Goal: Information Seeking & Learning: Learn about a topic

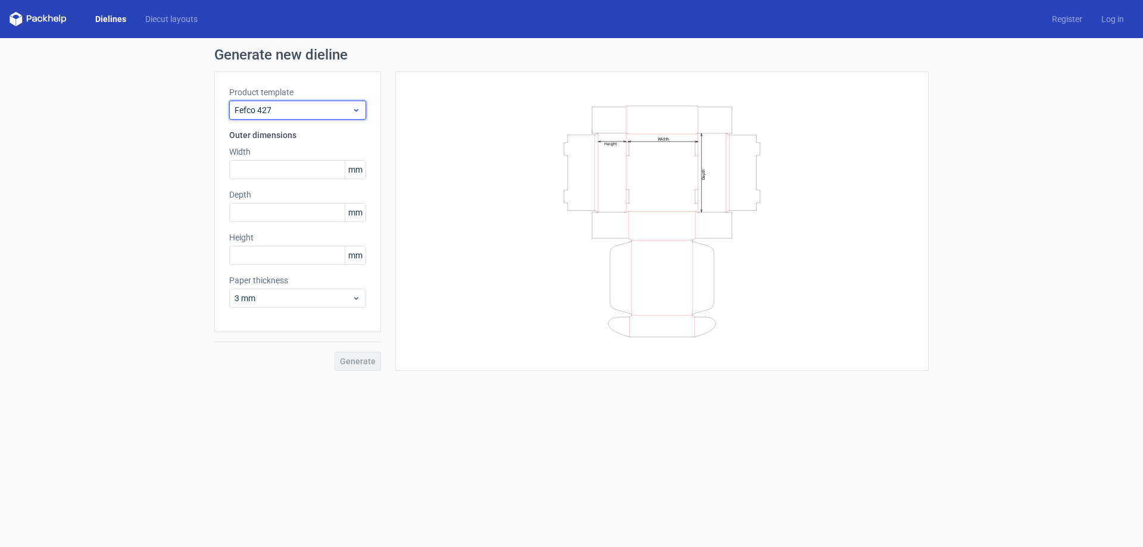
click at [286, 107] on span "Fefco 427" at bounding box center [293, 110] width 117 height 12
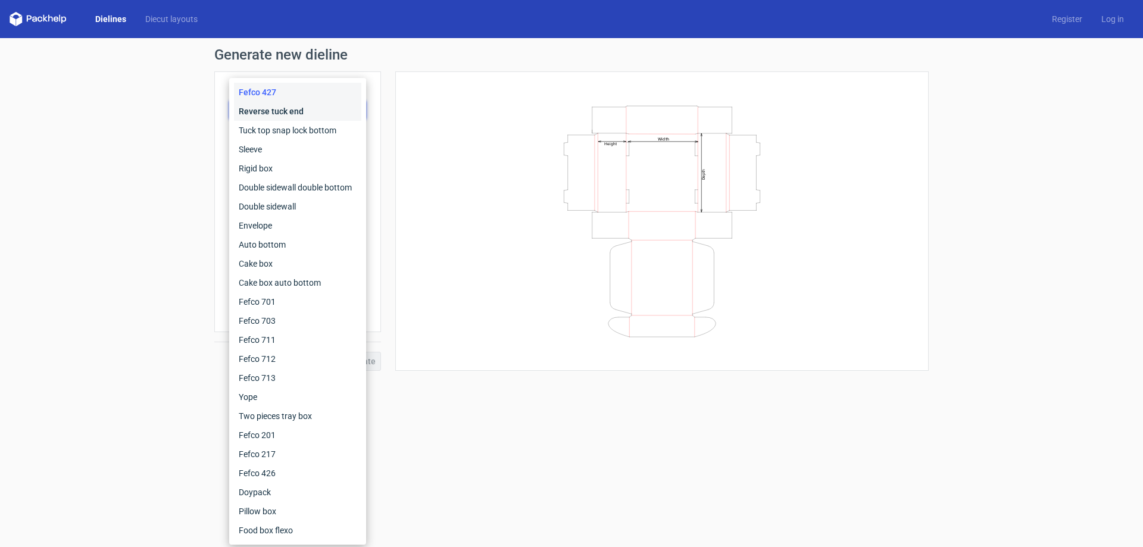
click at [301, 118] on div "Reverse tuck end" at bounding box center [297, 111] width 127 height 19
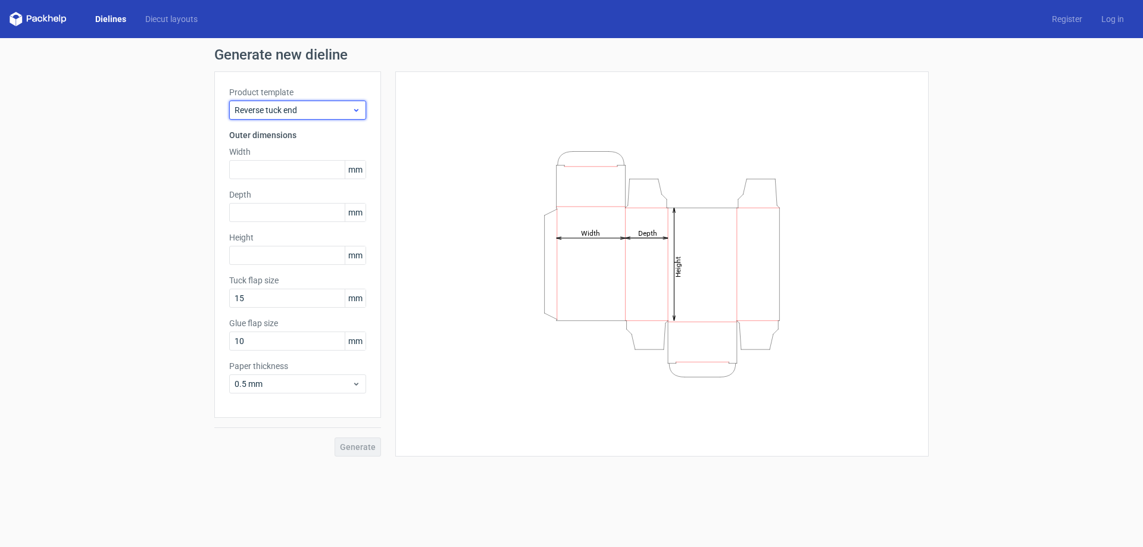
click at [301, 113] on span "Reverse tuck end" at bounding box center [293, 110] width 117 height 12
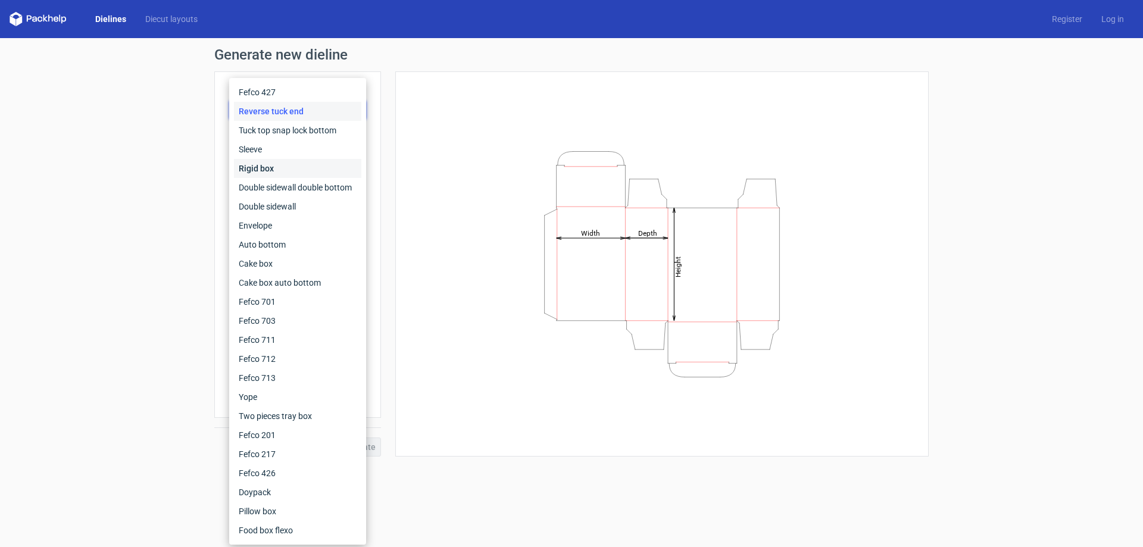
click at [291, 165] on div "Rigid box" at bounding box center [297, 168] width 127 height 19
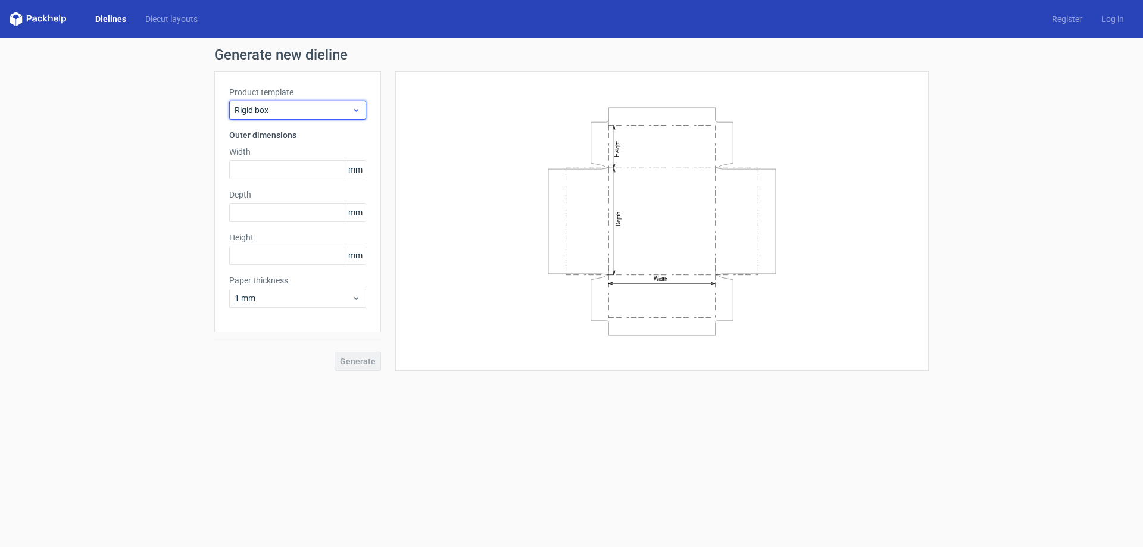
click at [291, 108] on span "Rigid box" at bounding box center [293, 110] width 117 height 12
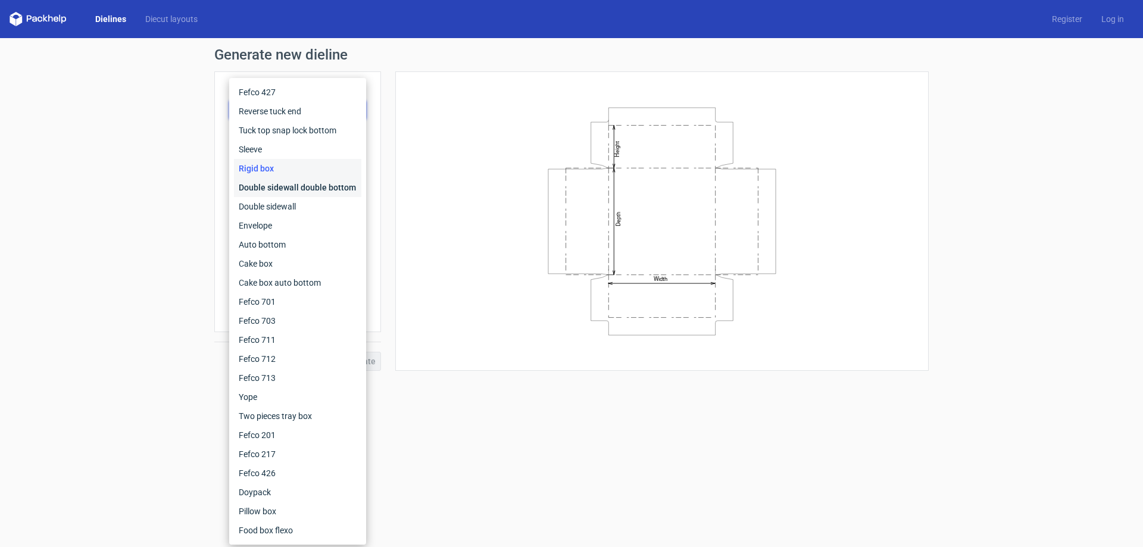
click at [276, 182] on div "Double sidewall double bottom" at bounding box center [297, 187] width 127 height 19
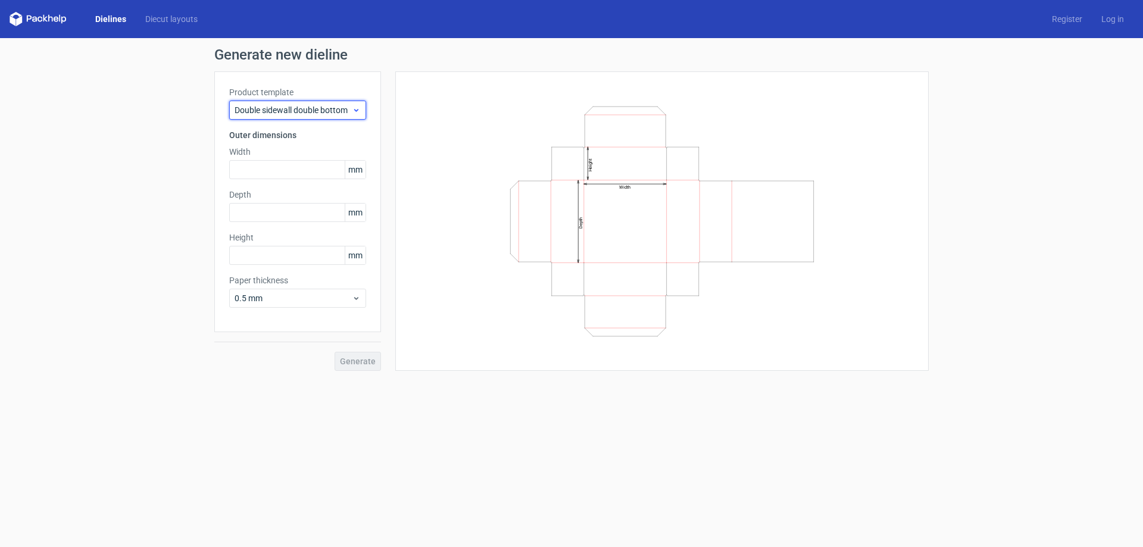
click at [281, 101] on div "Double sidewall double bottom" at bounding box center [297, 110] width 137 height 19
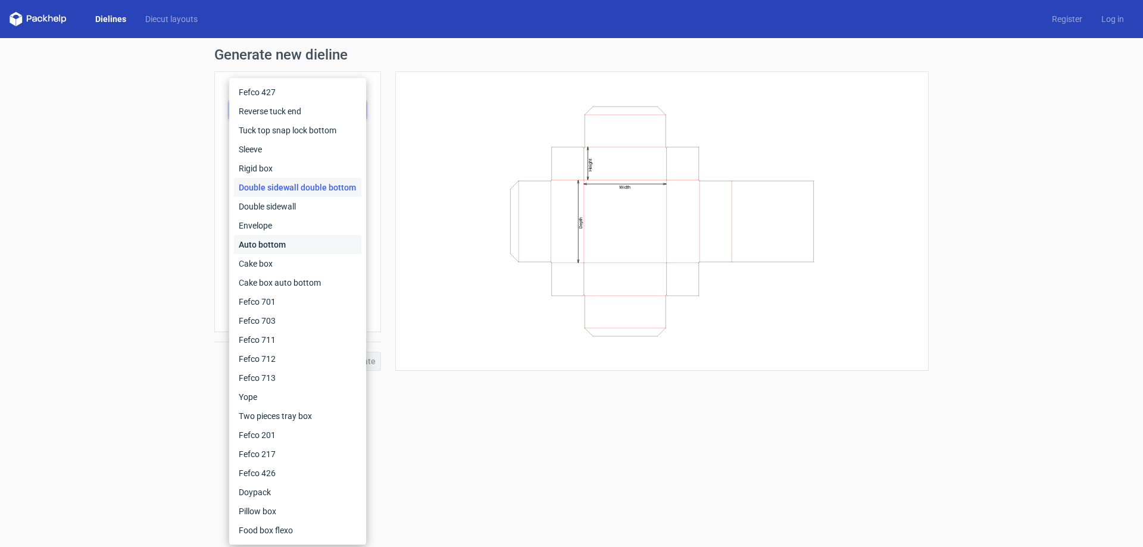
click at [292, 244] on div "Auto bottom" at bounding box center [297, 244] width 127 height 19
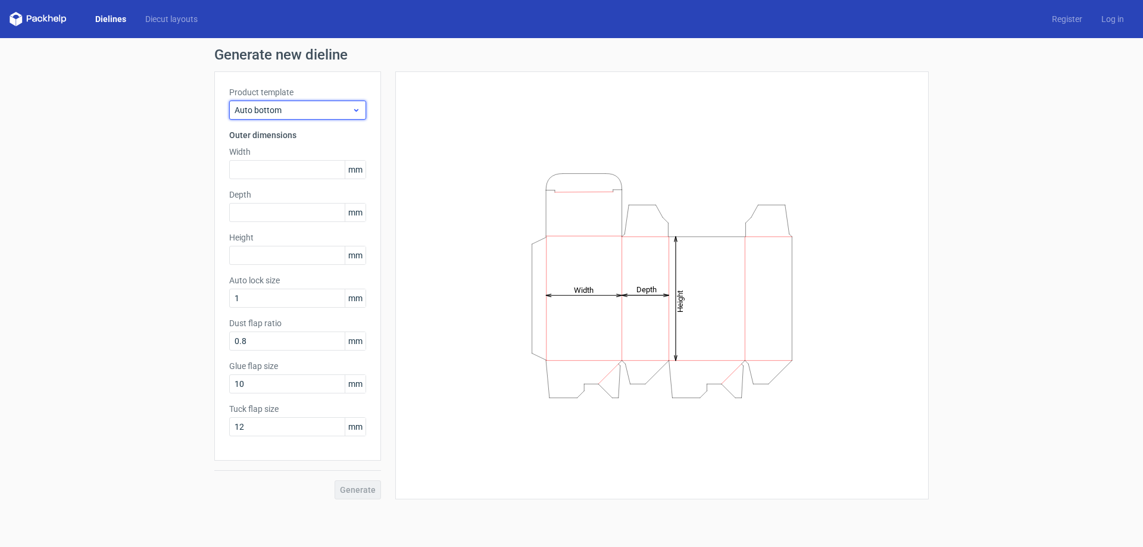
click at [285, 104] on div "Auto bottom" at bounding box center [297, 110] width 137 height 19
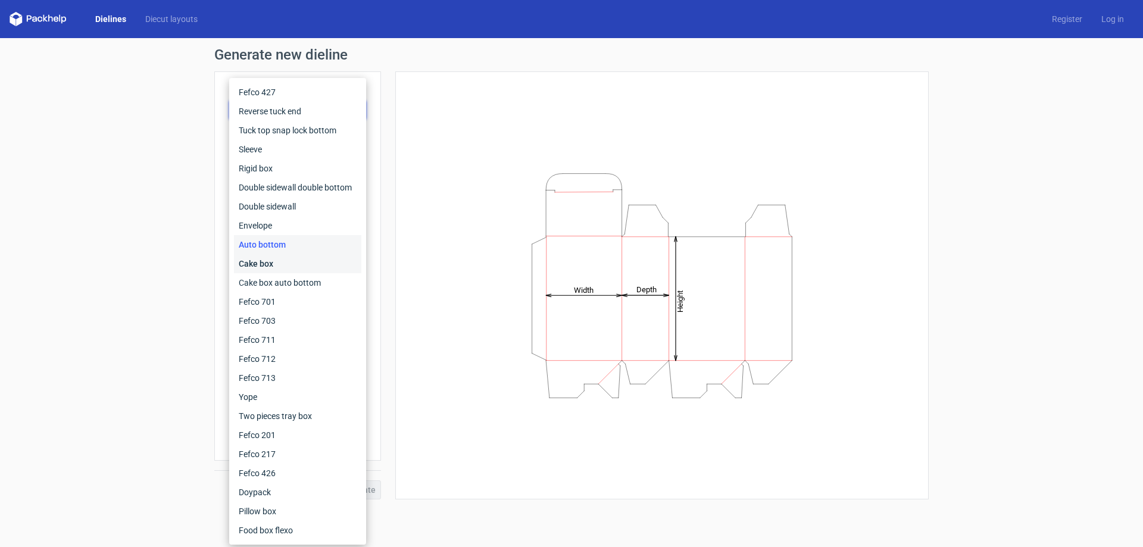
click at [262, 268] on div "Cake box" at bounding box center [297, 263] width 127 height 19
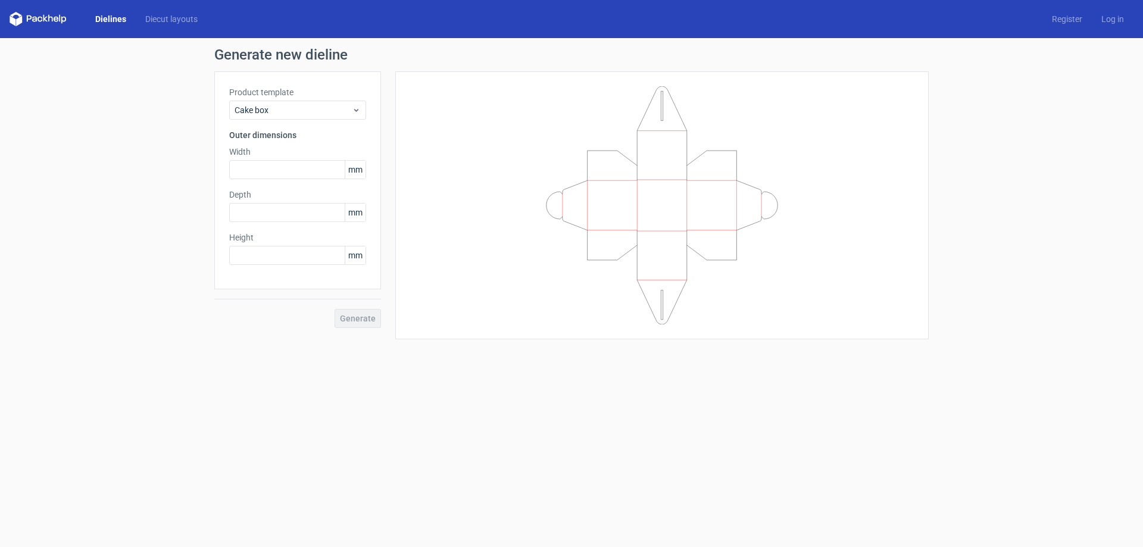
drag, startPoint x: 285, startPoint y: 74, endPoint x: 277, endPoint y: 86, distance: 14.4
click at [283, 76] on div "Product template Cake box Outer dimensions Width mm Depth mm Height mm" at bounding box center [297, 180] width 167 height 218
click at [273, 96] on label "Product template" at bounding box center [297, 92] width 137 height 12
click at [269, 110] on span "Cake box" at bounding box center [293, 110] width 117 height 12
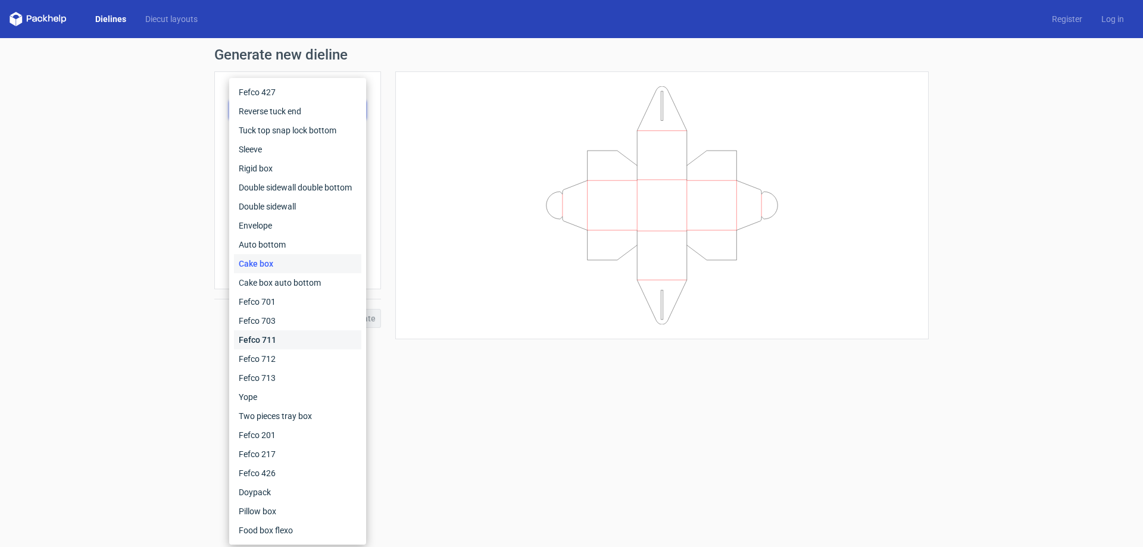
click at [269, 340] on div "Fefco 711" at bounding box center [297, 339] width 127 height 19
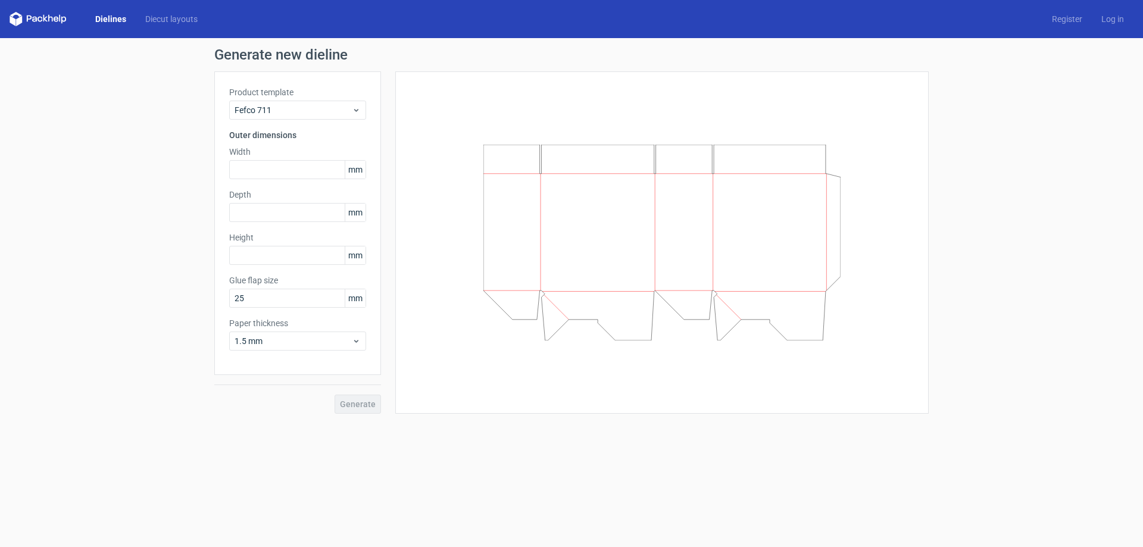
click at [287, 130] on h3 "Outer dimensions" at bounding box center [297, 135] width 137 height 12
click at [286, 116] on div "Fefco 711" at bounding box center [297, 110] width 137 height 19
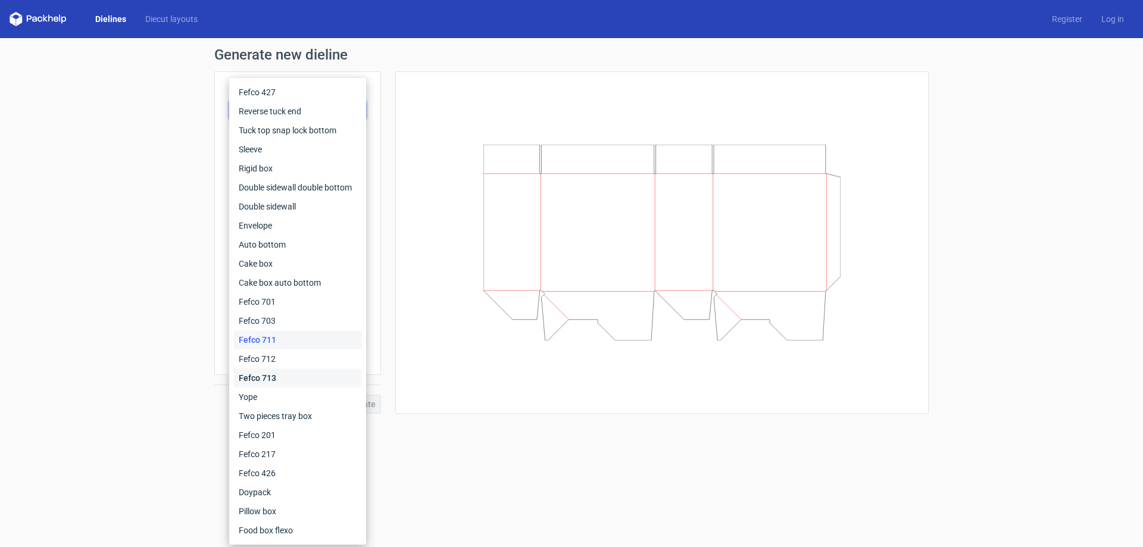
click at [260, 377] on div "Fefco 713" at bounding box center [297, 377] width 127 height 19
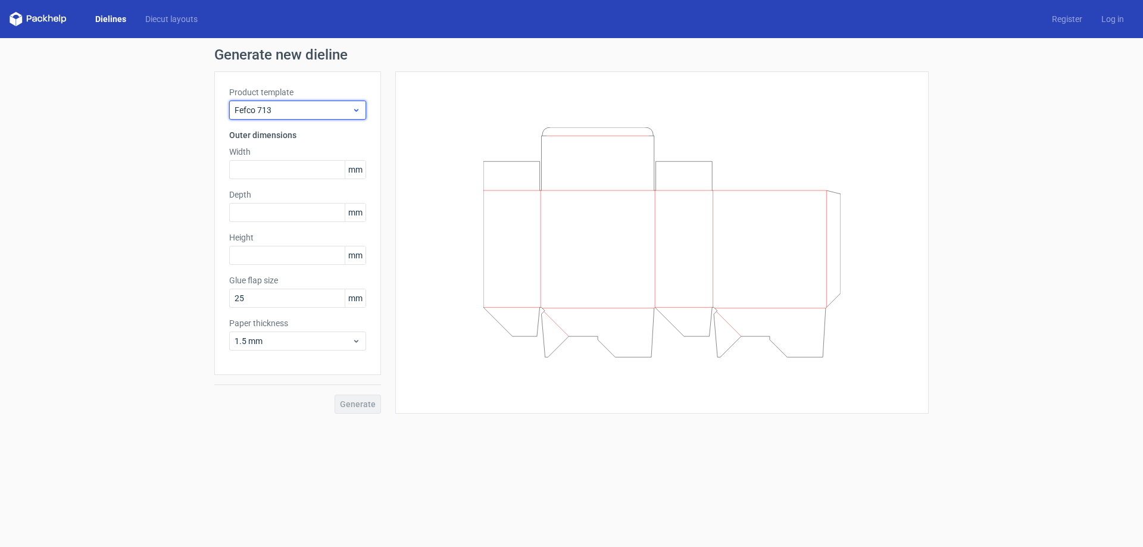
click at [301, 114] on span "Fefco 713" at bounding box center [293, 110] width 117 height 12
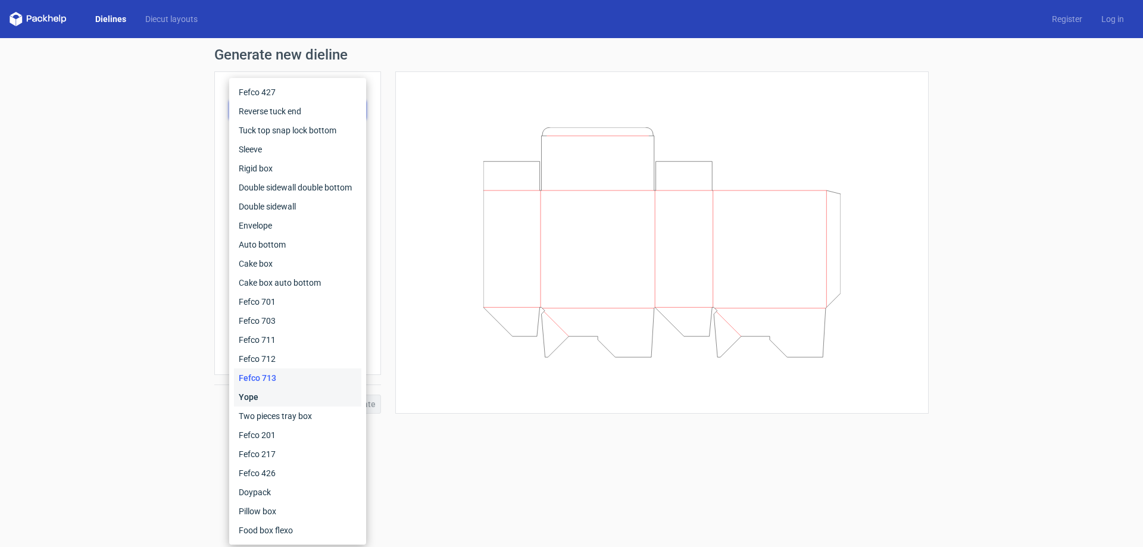
click at [254, 404] on div "Yope" at bounding box center [297, 396] width 127 height 19
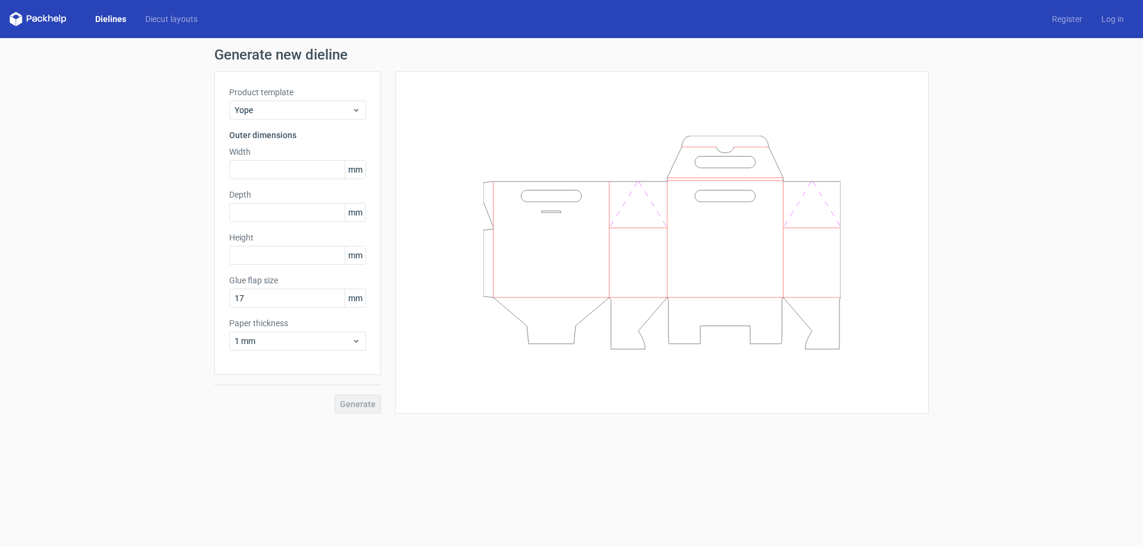
click at [302, 87] on div "Product template Yope Outer dimensions Width mm Depth mm Height mm Glue flap si…" at bounding box center [297, 223] width 167 height 304
click at [289, 124] on div "Product template Yope Outer dimensions Width mm Depth mm Height mm Glue flap si…" at bounding box center [297, 223] width 167 height 304
click at [311, 99] on div "Product template Yope" at bounding box center [297, 102] width 137 height 33
click at [306, 111] on span "Yope" at bounding box center [293, 110] width 117 height 12
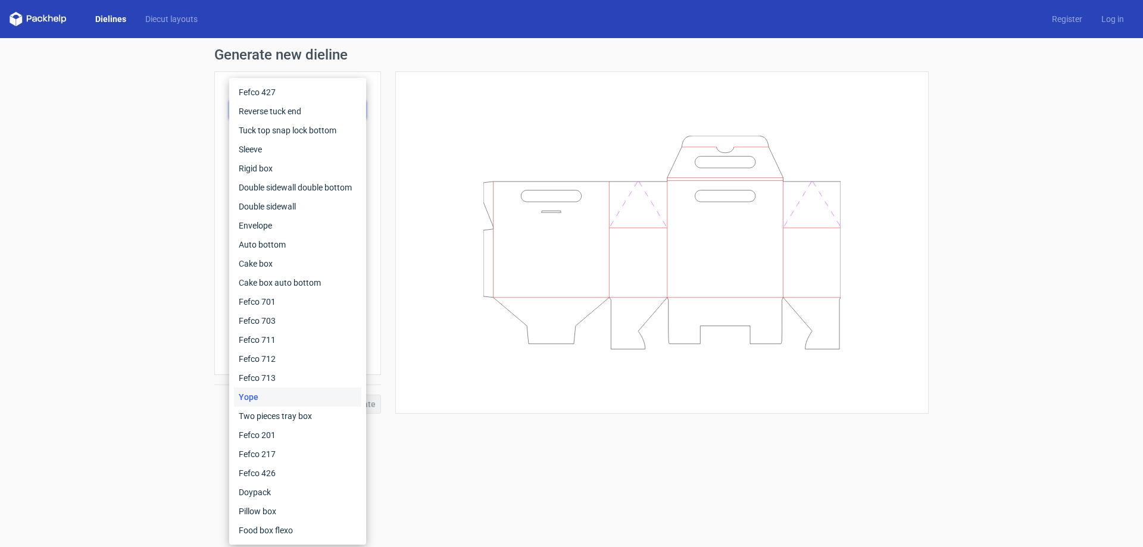
click at [276, 402] on div "Yope" at bounding box center [297, 396] width 127 height 19
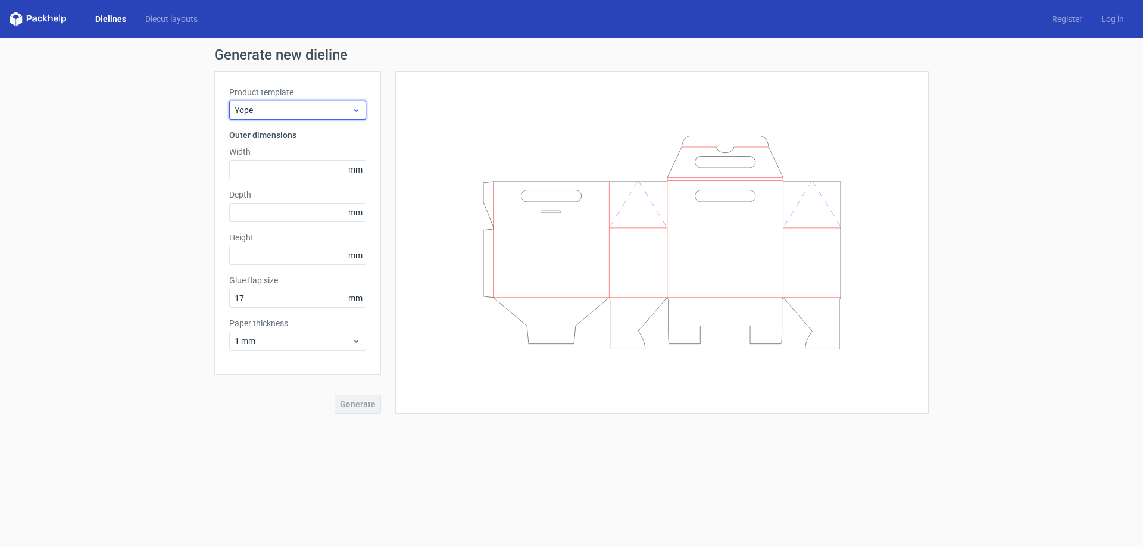
click at [290, 117] on div "Yope" at bounding box center [297, 110] width 137 height 19
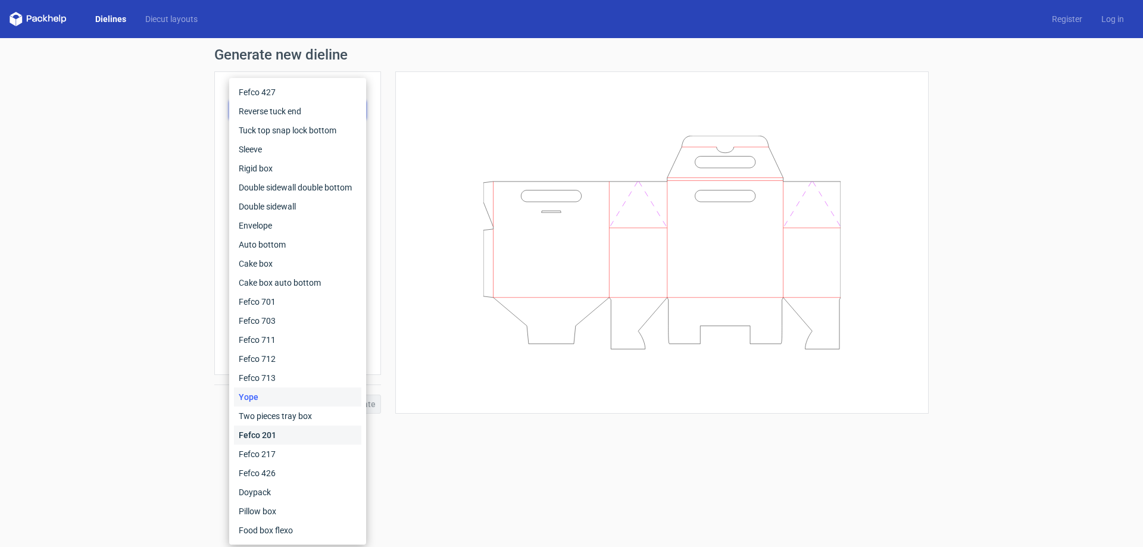
click at [271, 434] on div "Fefco 201" at bounding box center [297, 435] width 127 height 19
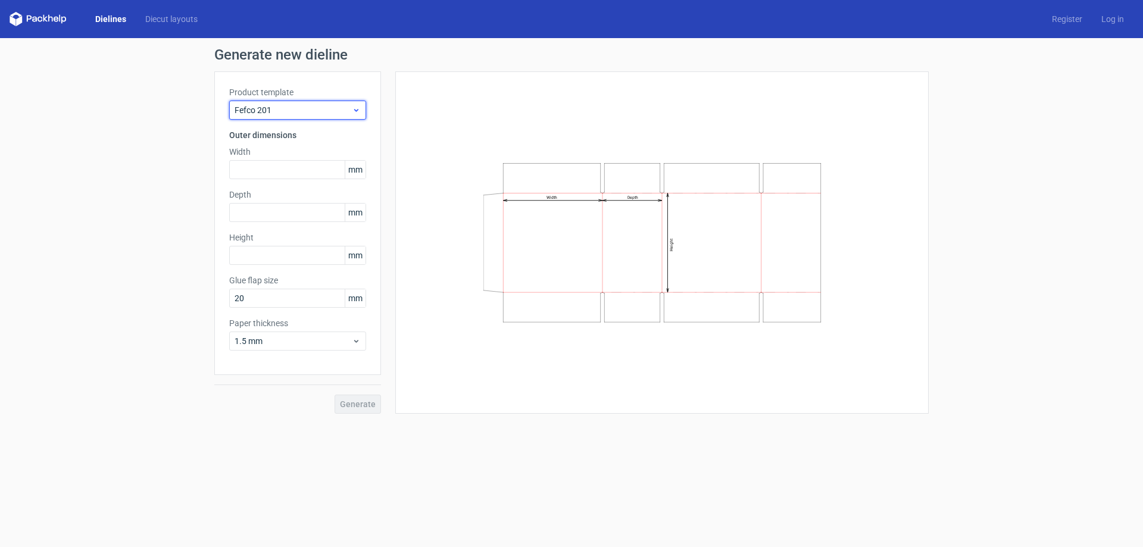
click at [301, 107] on span "Fefco 201" at bounding box center [293, 110] width 117 height 12
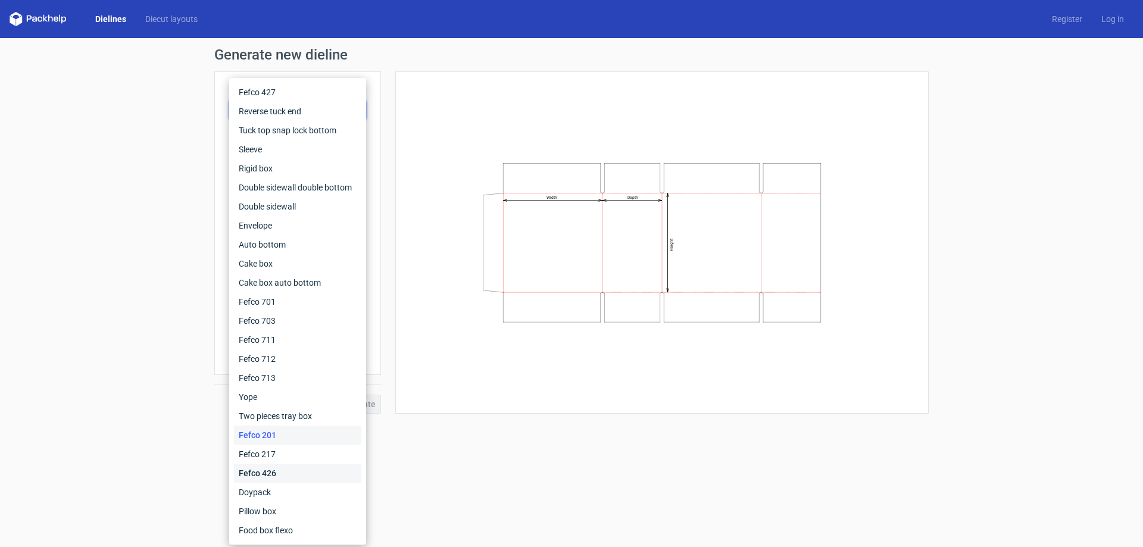
click at [264, 473] on div "Fefco 426" at bounding box center [297, 473] width 127 height 19
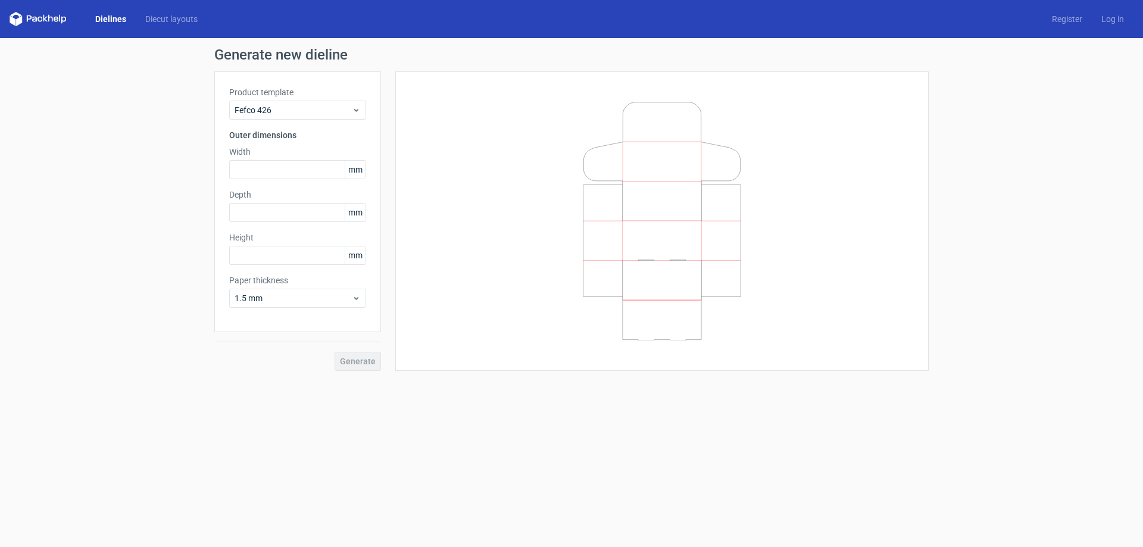
click at [289, 137] on h3 "Outer dimensions" at bounding box center [297, 135] width 137 height 12
click at [289, 117] on div "Fefco 426" at bounding box center [297, 110] width 137 height 19
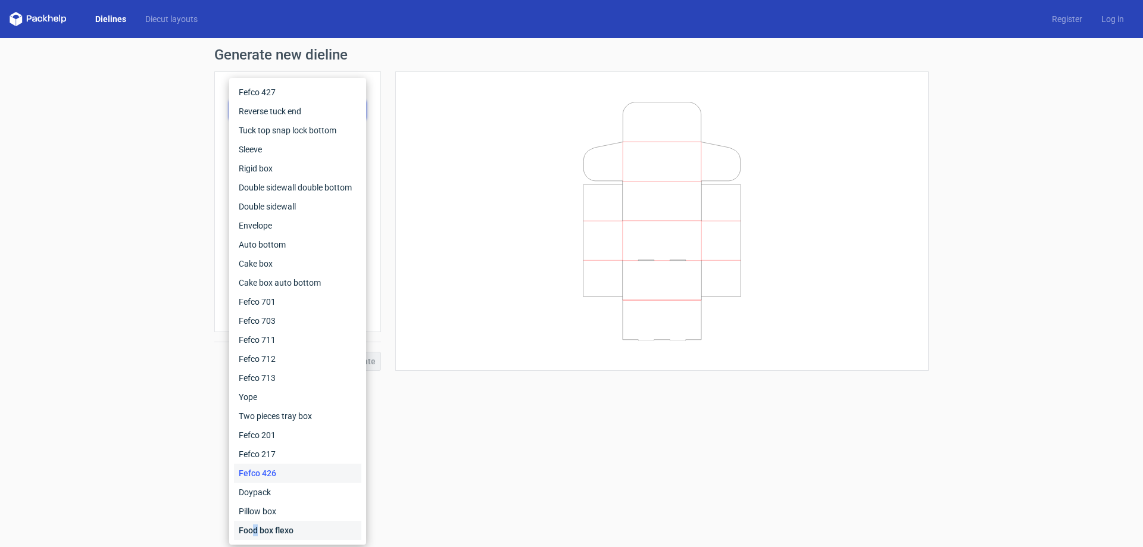
click at [257, 526] on div "Food box flexo" at bounding box center [297, 530] width 127 height 19
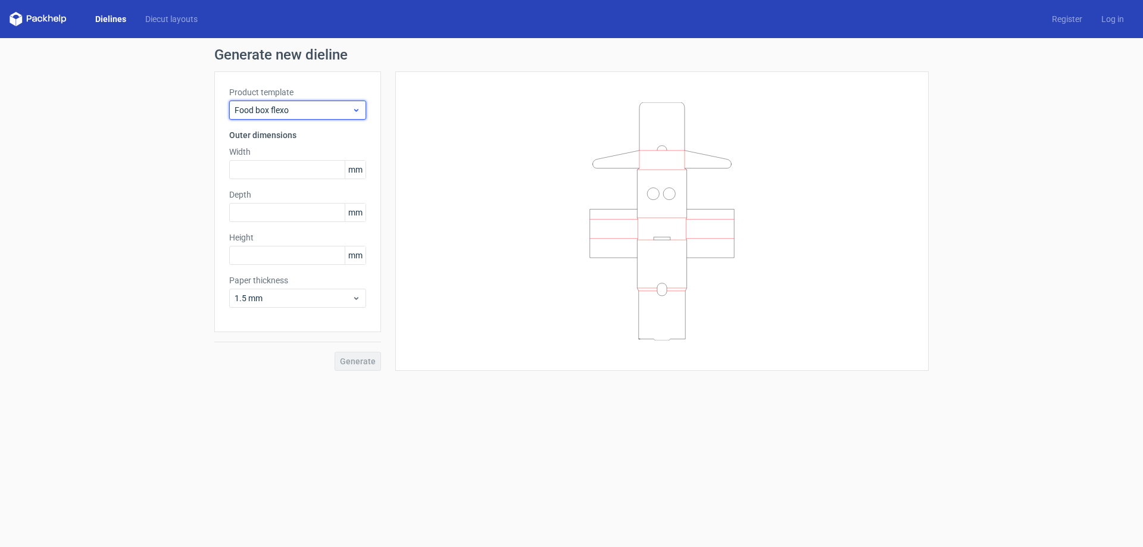
click at [315, 114] on span "Food box flexo" at bounding box center [293, 110] width 117 height 12
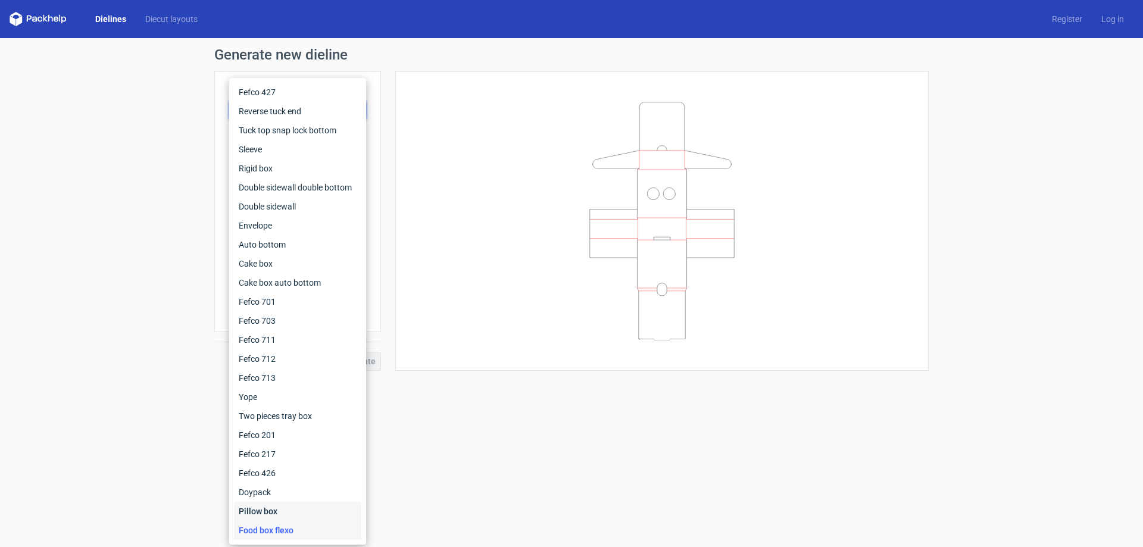
click at [273, 504] on div "Pillow box" at bounding box center [297, 511] width 127 height 19
